Goal: Communication & Community: Share content

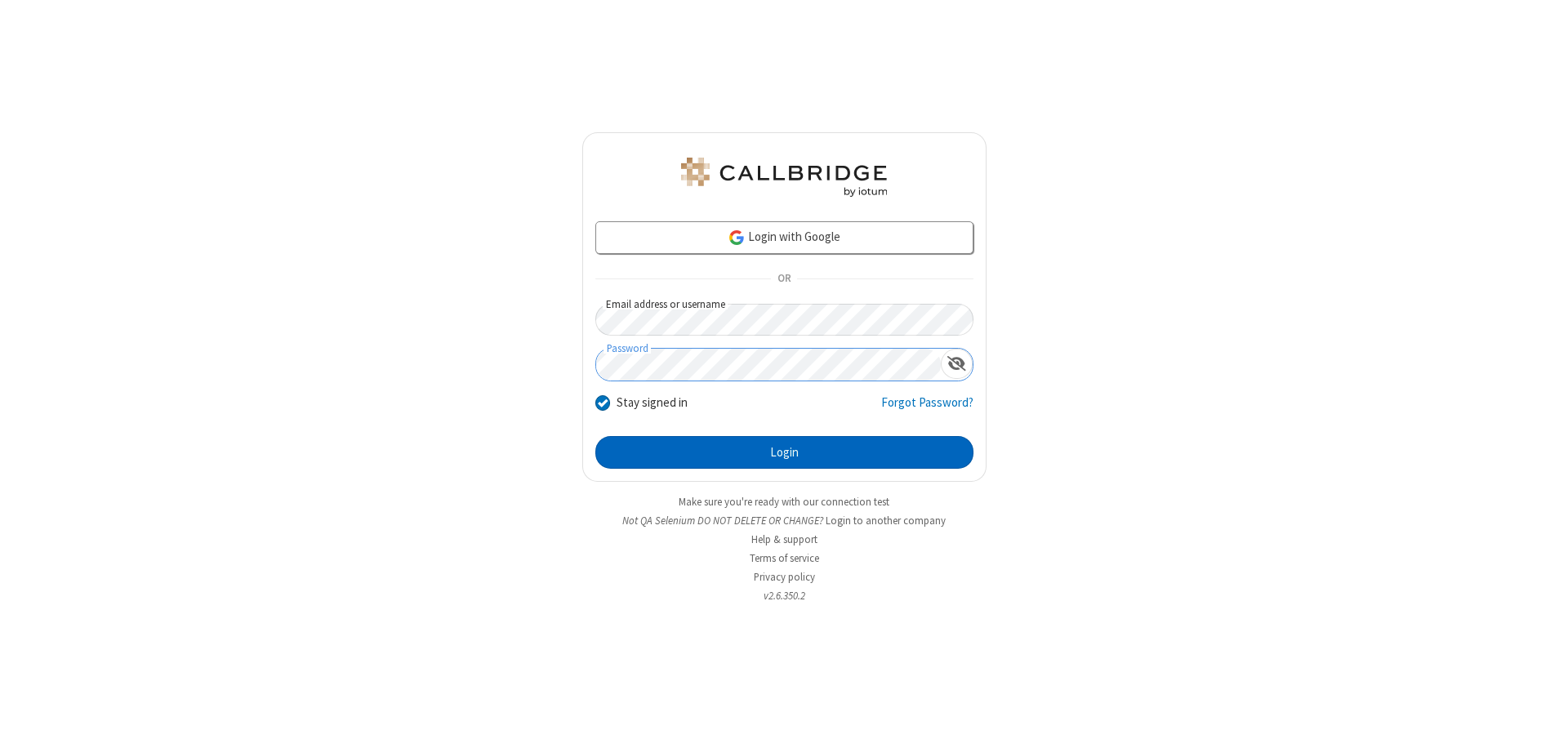
click at [784, 452] on button "Login" at bounding box center [784, 452] width 378 height 33
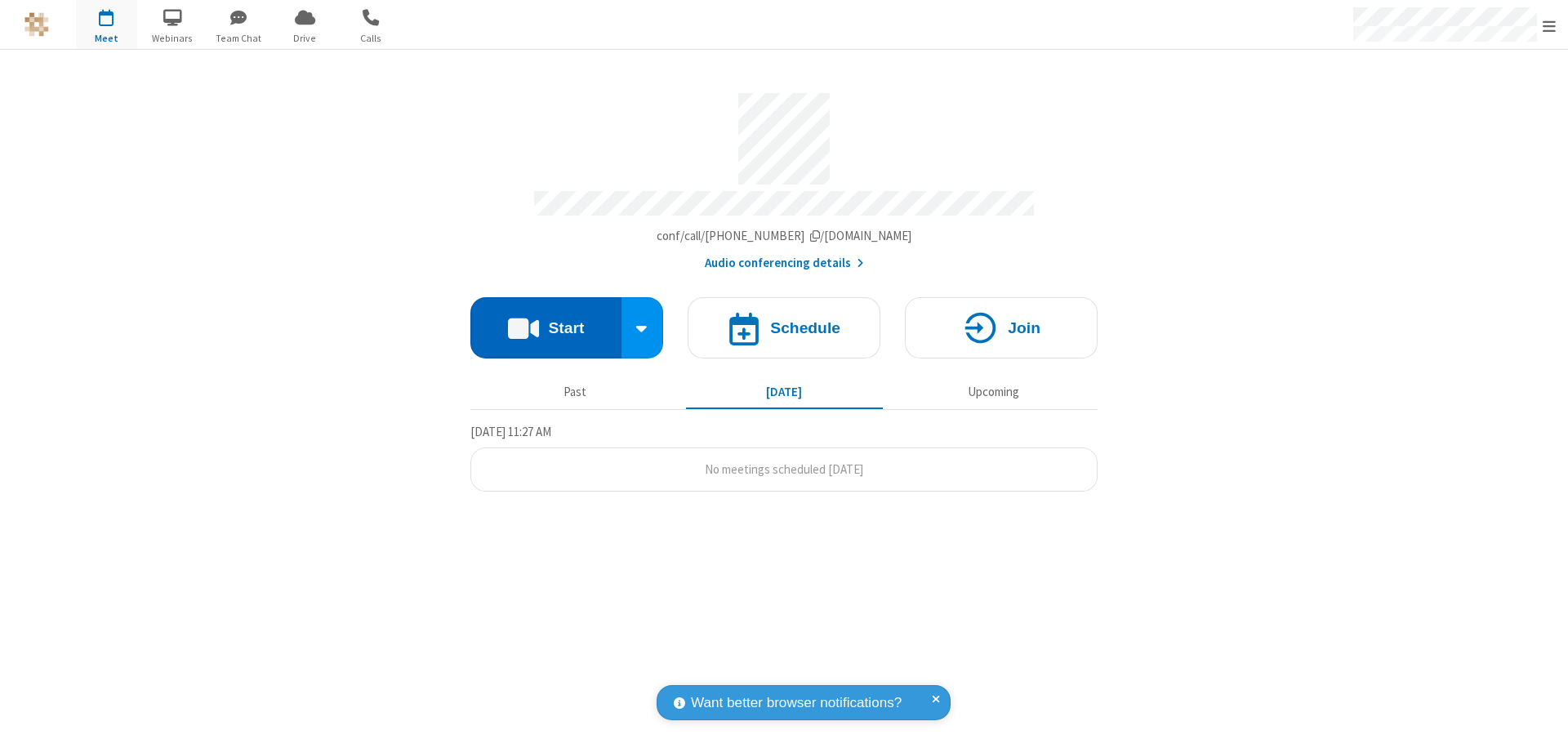
click at [545, 320] on button "Start" at bounding box center [546, 328] width 151 height 61
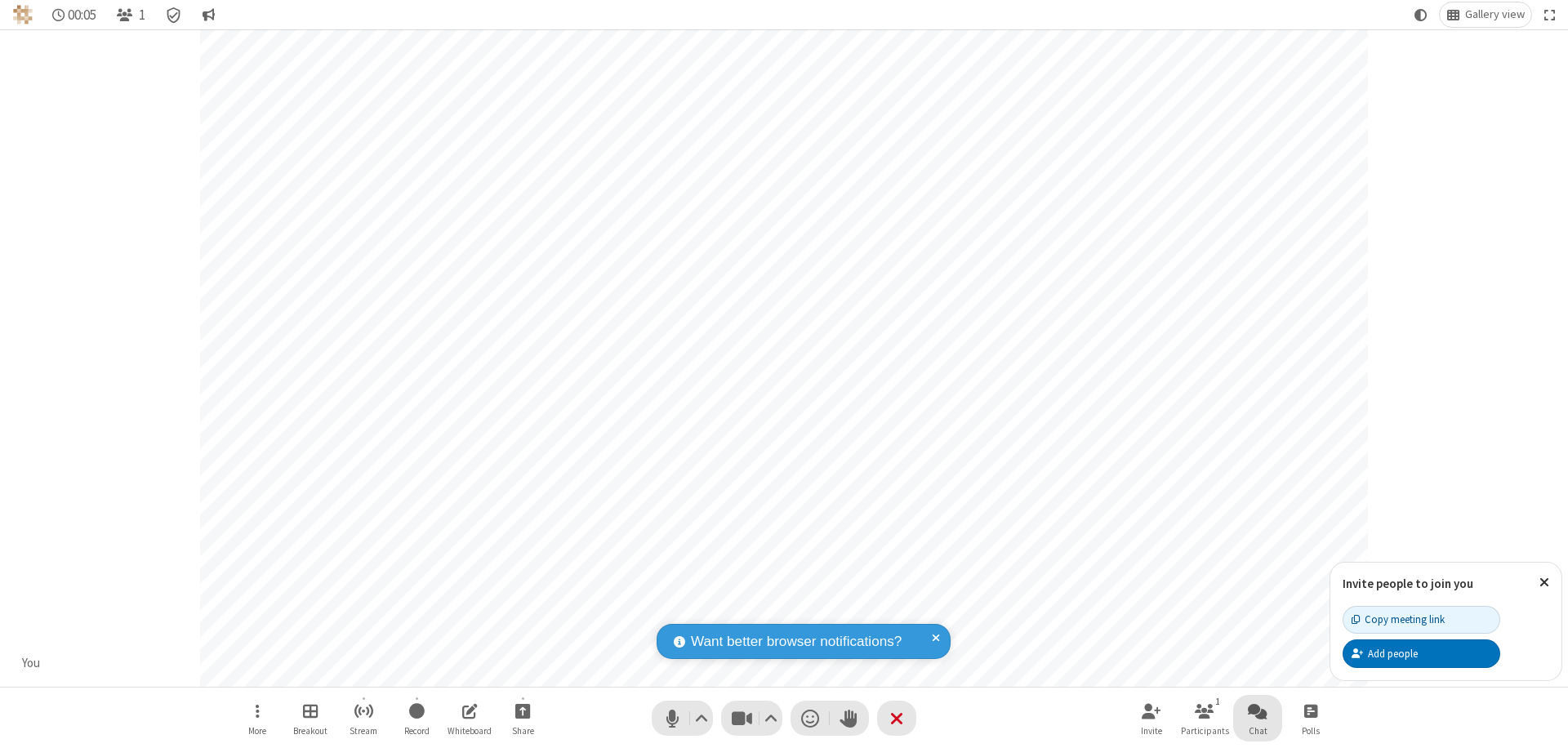
click at [1258, 711] on span "Open chat" at bounding box center [1257, 710] width 19 height 20
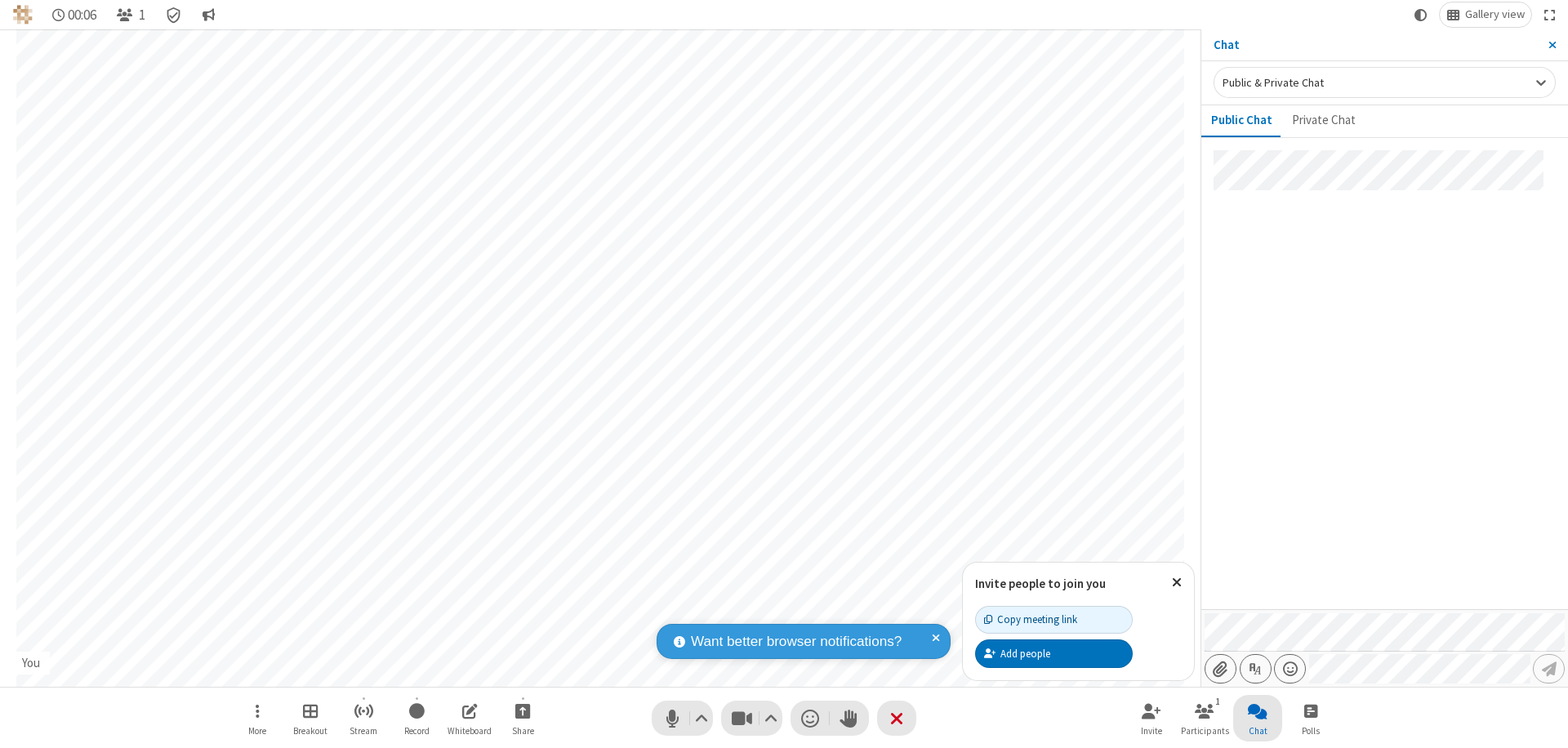
type input "C:\fakepath\doc_test.docx"
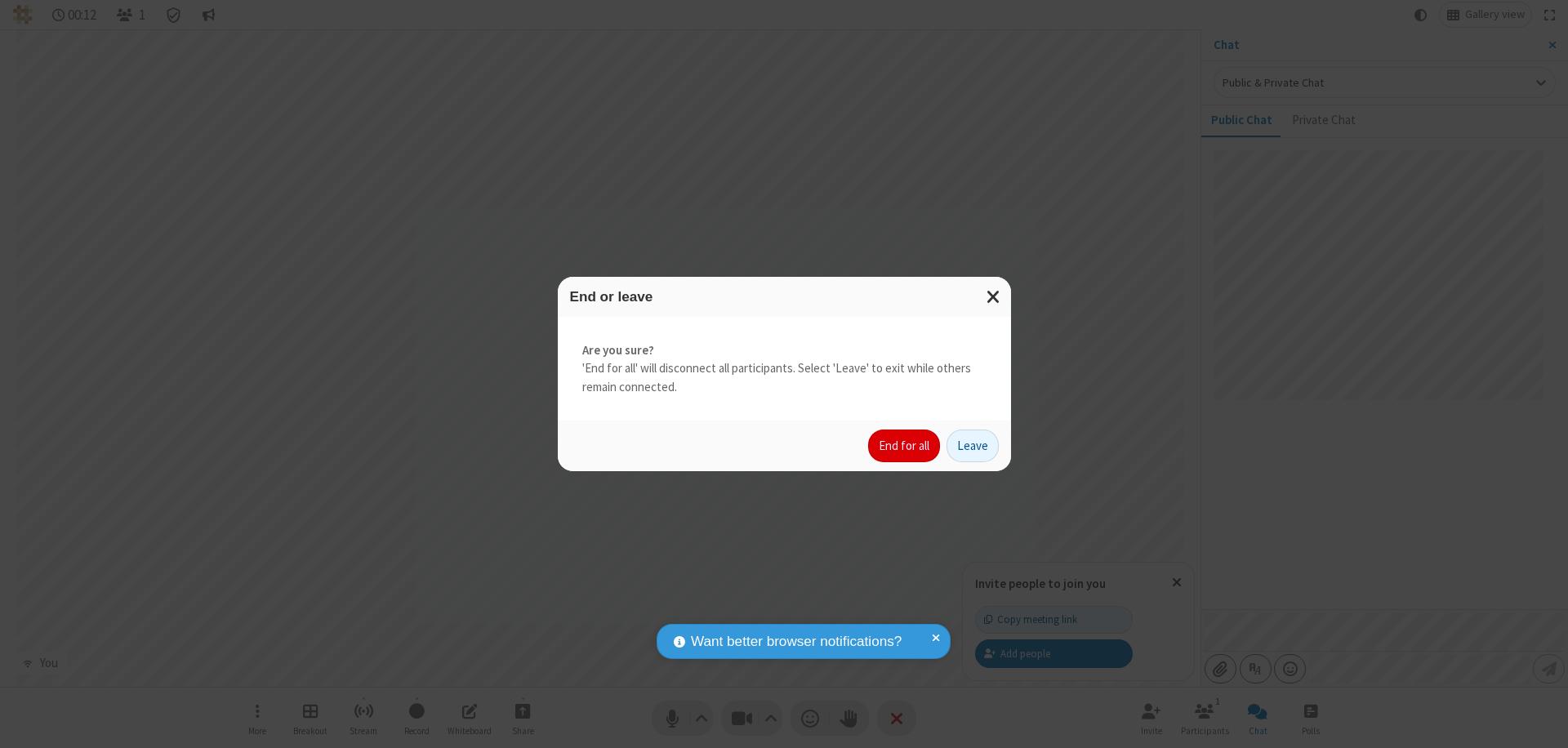
click at [905, 446] on button "End for all" at bounding box center [903, 446] width 72 height 33
